Goal: Transaction & Acquisition: Purchase product/service

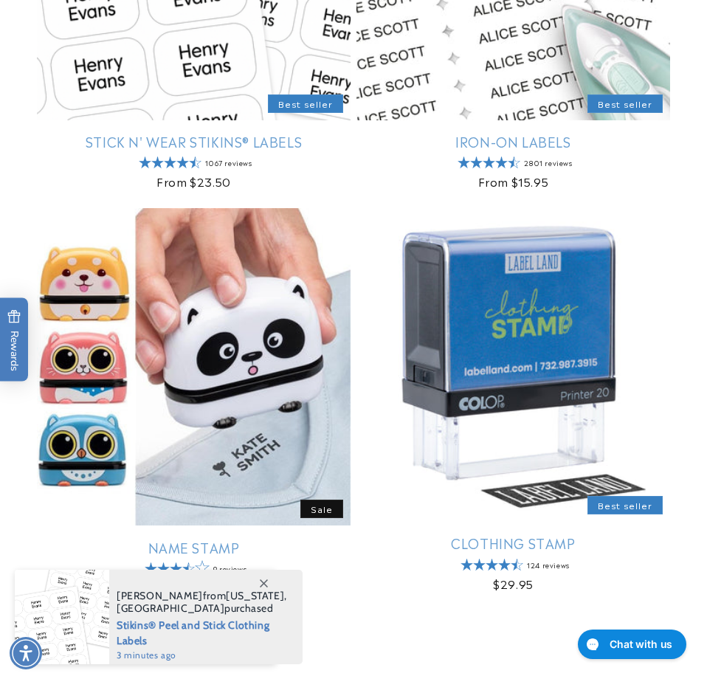
click at [248, 141] on link "Stick N' Wear Stikins® Labels" at bounding box center [194, 141] width 314 height 17
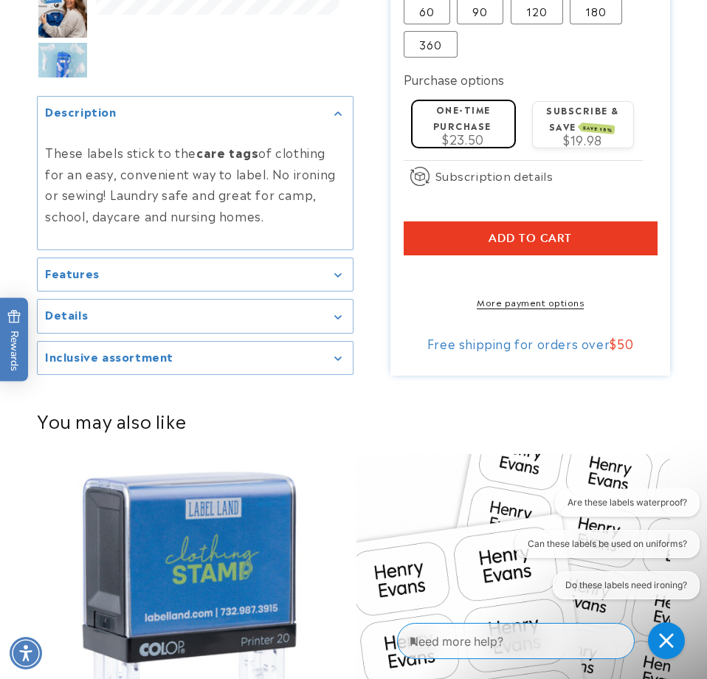
scroll to position [1054, 0]
